Goal: Transaction & Acquisition: Purchase product/service

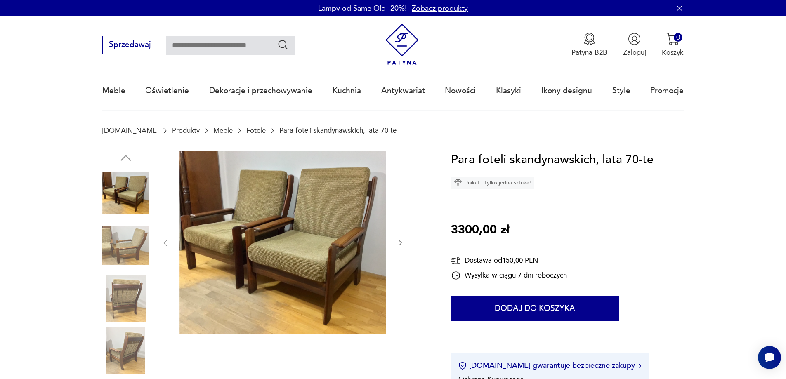
click at [399, 241] on icon "button" at bounding box center [400, 244] width 3 height 6
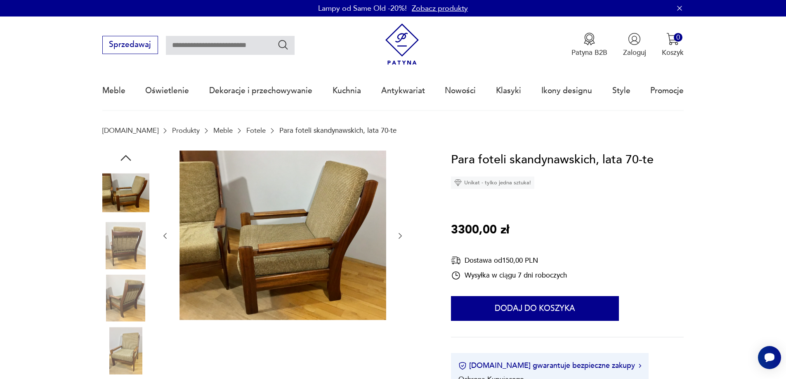
click at [399, 241] on button "button" at bounding box center [400, 236] width 8 height 10
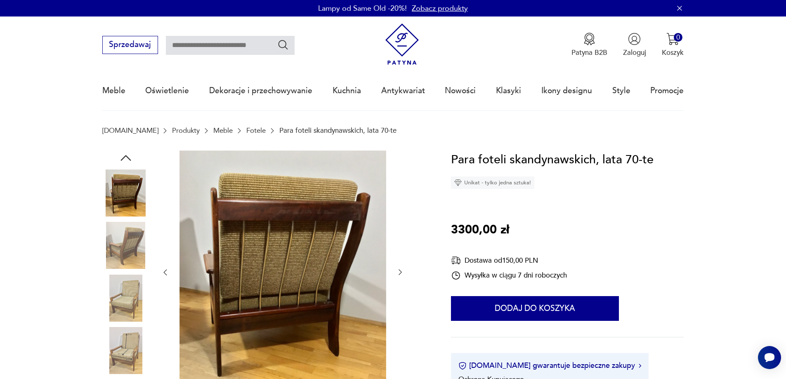
click at [399, 241] on div at bounding box center [282, 273] width 243 height 244
click at [123, 295] on img at bounding box center [125, 298] width 47 height 47
